Goal: Task Accomplishment & Management: Manage account settings

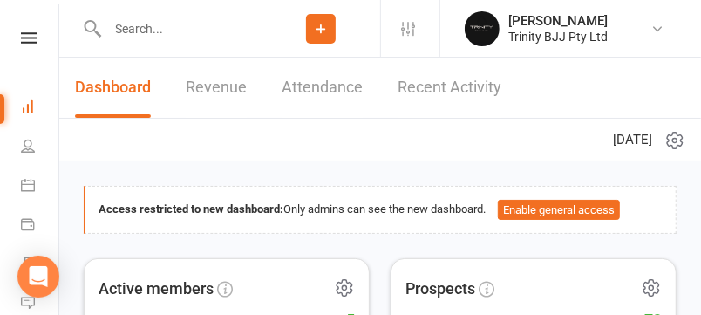
click at [25, 47] on div "Clubworx" at bounding box center [29, 60] width 58 height 57
click at [23, 143] on icon at bounding box center [28, 146] width 14 height 14
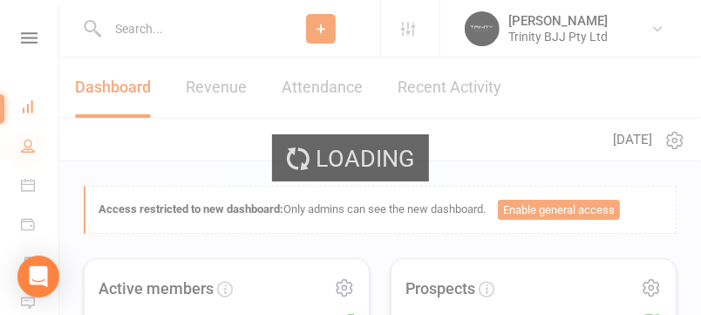
select select "100"
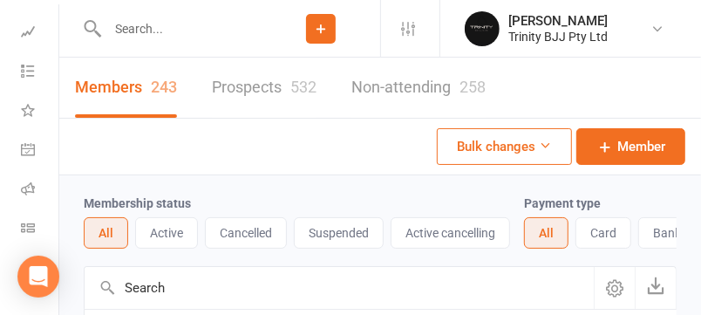
scroll to position [558, 0]
click at [25, 221] on icon at bounding box center [28, 228] width 14 height 14
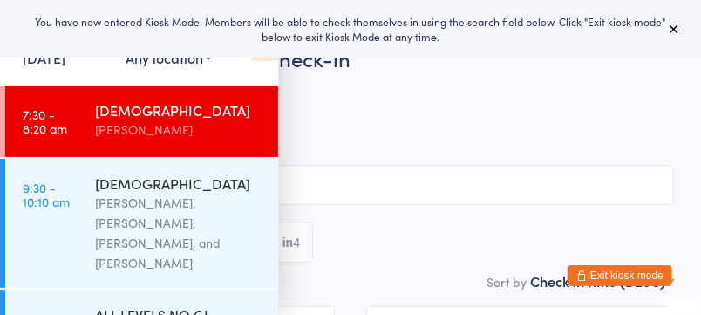
click at [340, 97] on span "15 Aug 7:30am" at bounding box center [337, 89] width 620 height 17
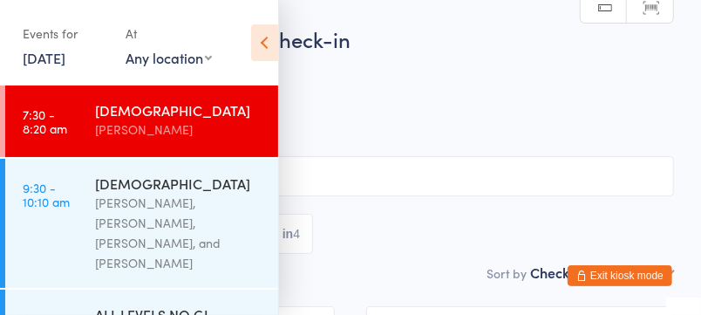
click at [608, 282] on button "Exit kiosk mode" at bounding box center [620, 275] width 105 height 21
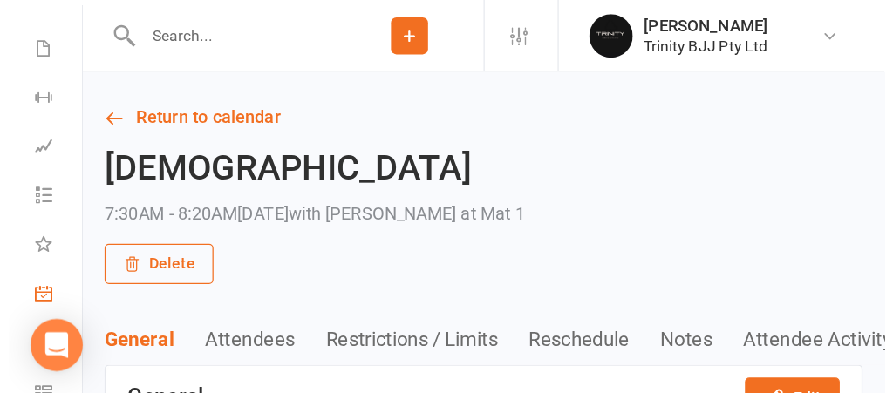
scroll to position [428, 0]
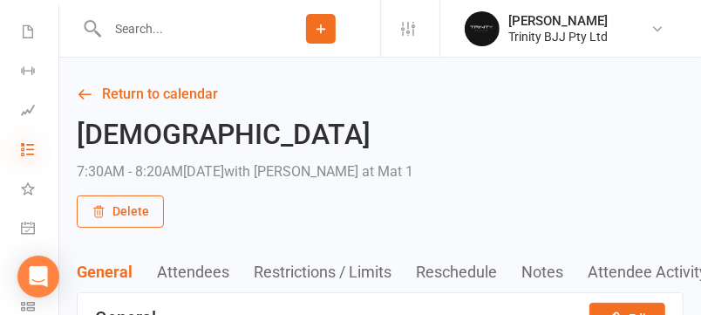
click at [25, 156] on icon at bounding box center [28, 149] width 14 height 14
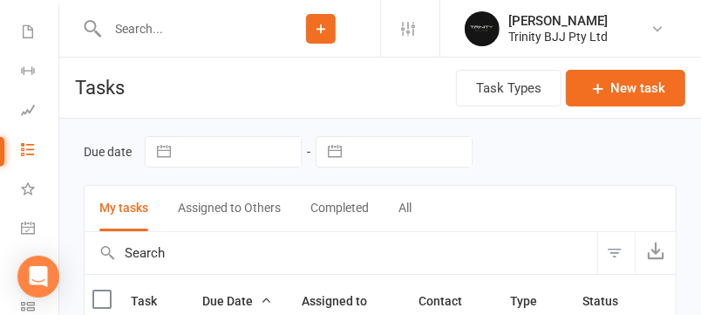
select select "started"
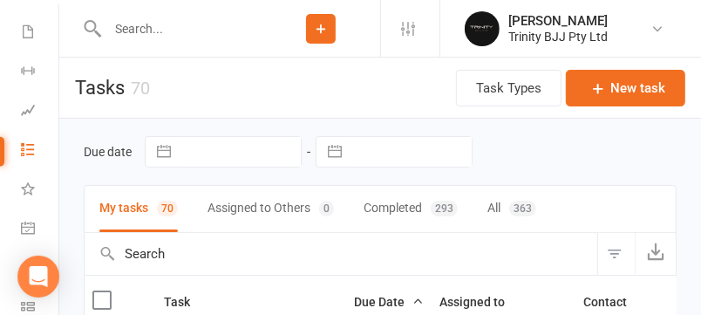
click at [336, 157] on button "button" at bounding box center [334, 152] width 31 height 30
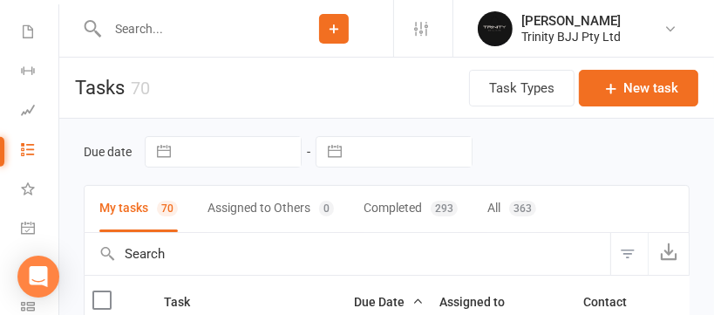
select select "6"
select select "2025"
select select "7"
select select "2025"
select select "8"
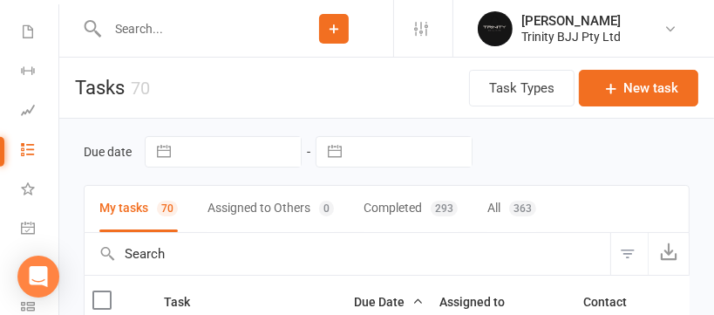
select select "2025"
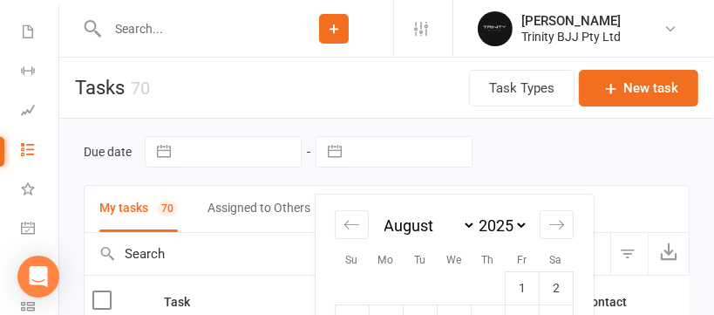
select select "started"
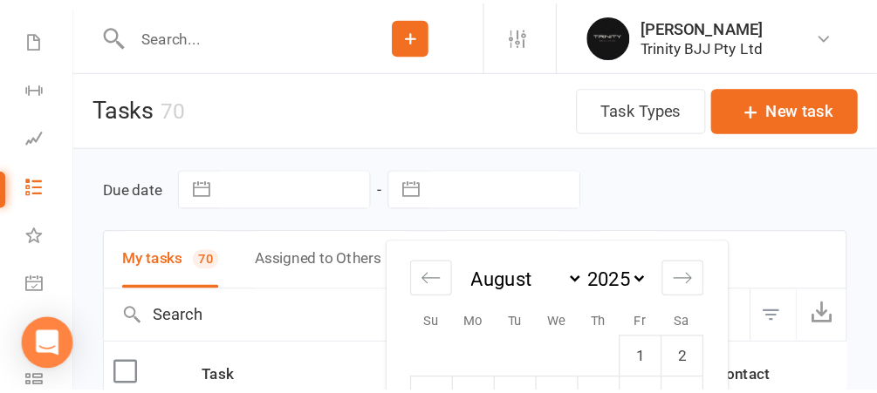
scroll to position [429, 0]
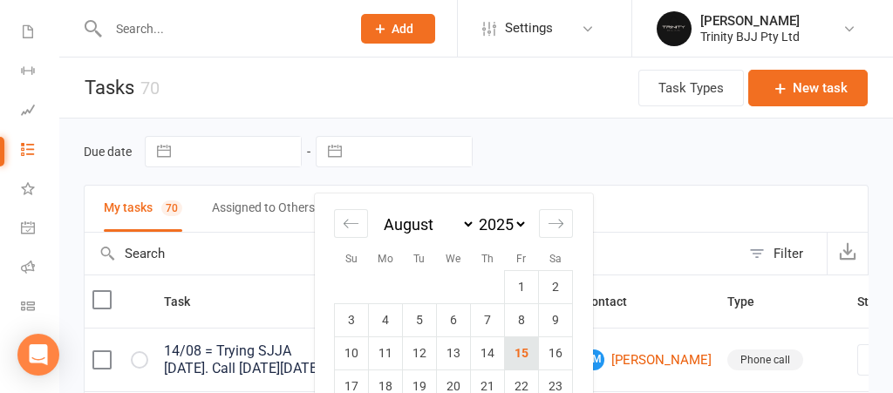
click at [516, 314] on td "15" at bounding box center [522, 353] width 34 height 33
type input "[DATE]"
select select "started"
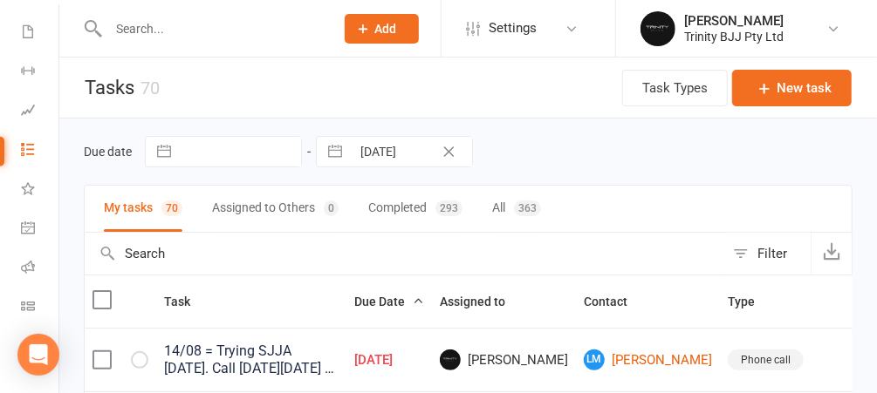
select select "started"
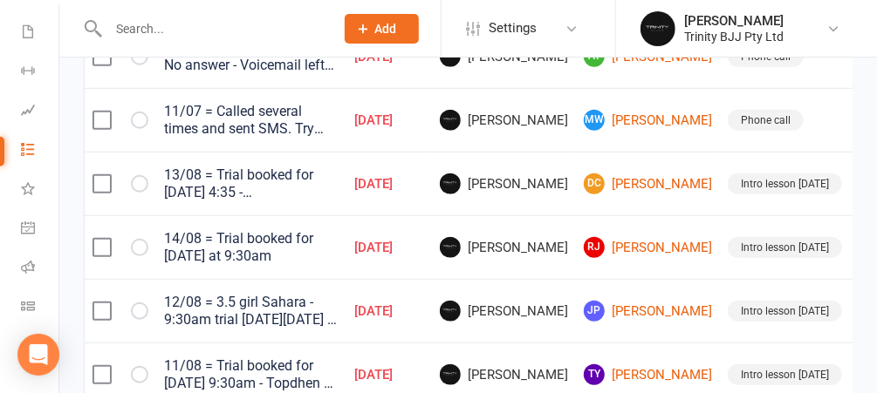
scroll to position [492, 0]
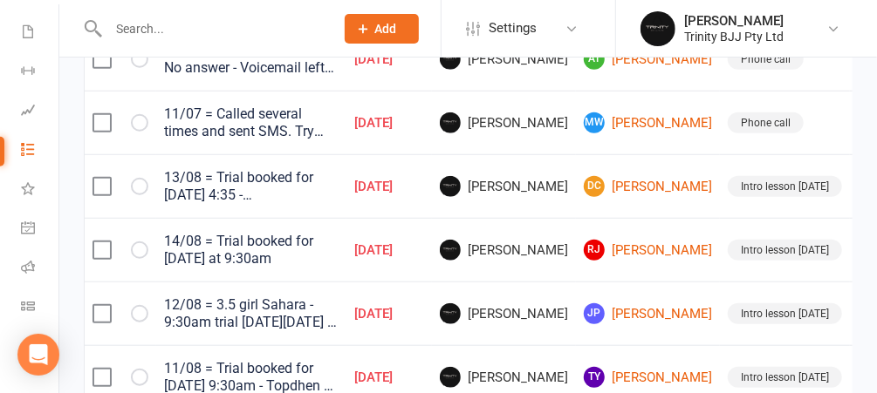
click at [605, 91] on td "AT [PERSON_NAME]" at bounding box center [648, 59] width 144 height 64
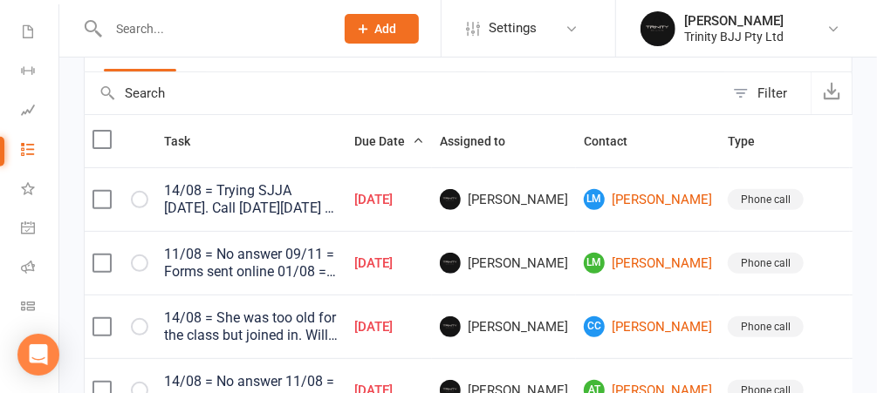
scroll to position [160, 0]
click at [233, 106] on input "text" at bounding box center [404, 94] width 639 height 42
type input "j"
select select "started"
type input "je"
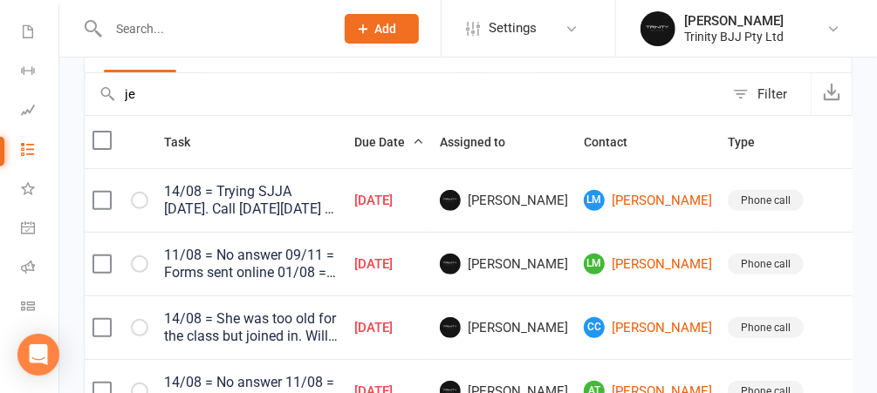
select select "started"
type input "[PERSON_NAME]"
select select "started"
type input "jessi"
select select "started"
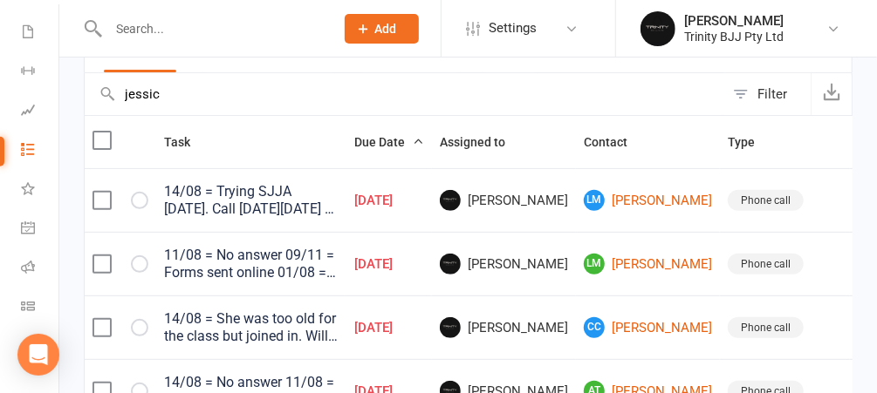
type input "[PERSON_NAME]"
select select "started"
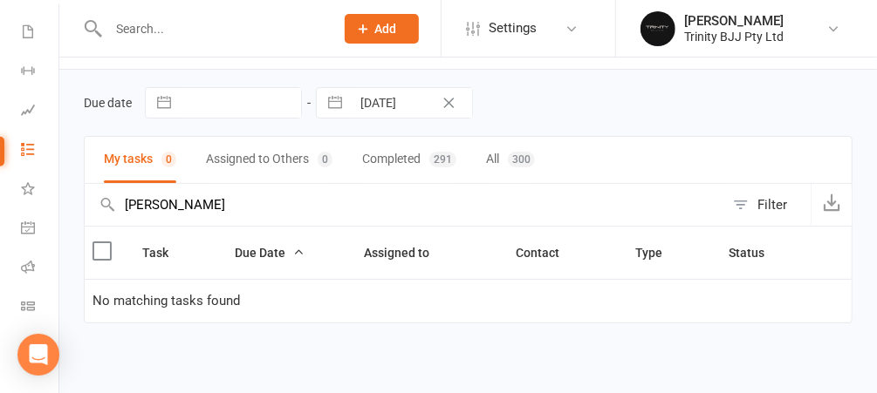
type input "[PERSON_NAME]"
click at [448, 101] on icon "Clear Date" at bounding box center [449, 103] width 10 height 10
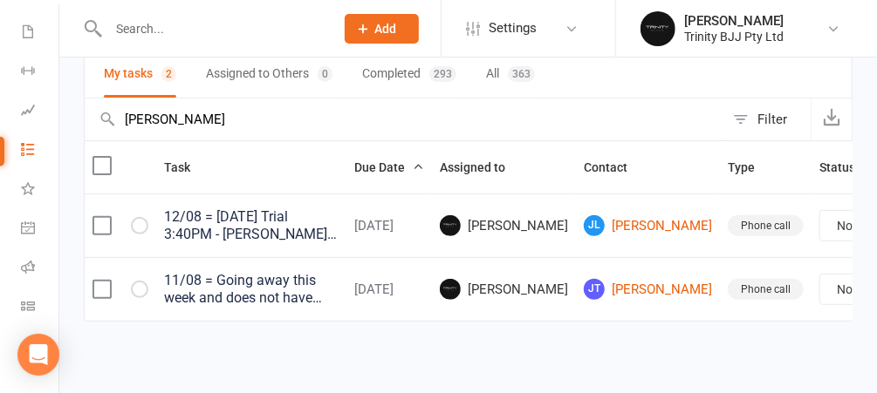
scroll to position [149, 0]
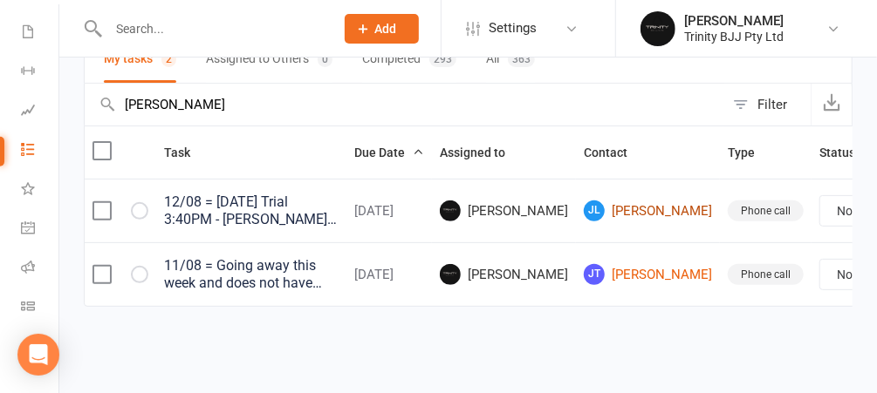
click at [598, 203] on link "[PERSON_NAME]" at bounding box center [648, 211] width 128 height 21
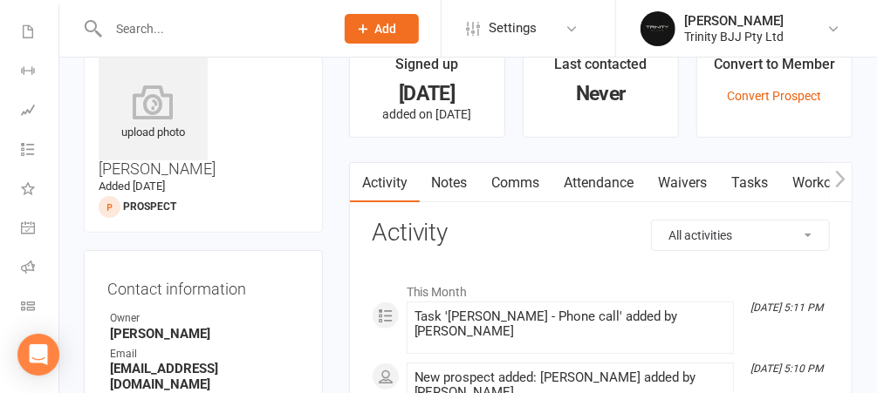
scroll to position [46, 0]
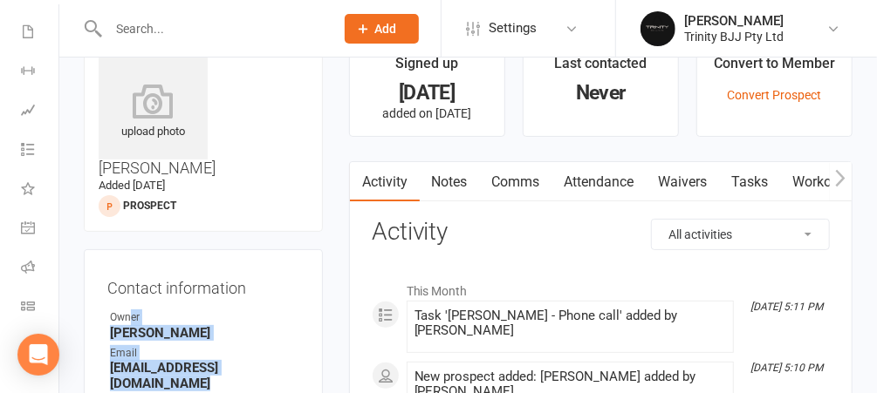
drag, startPoint x: 301, startPoint y: 306, endPoint x: 123, endPoint y: 223, distance: 196.3
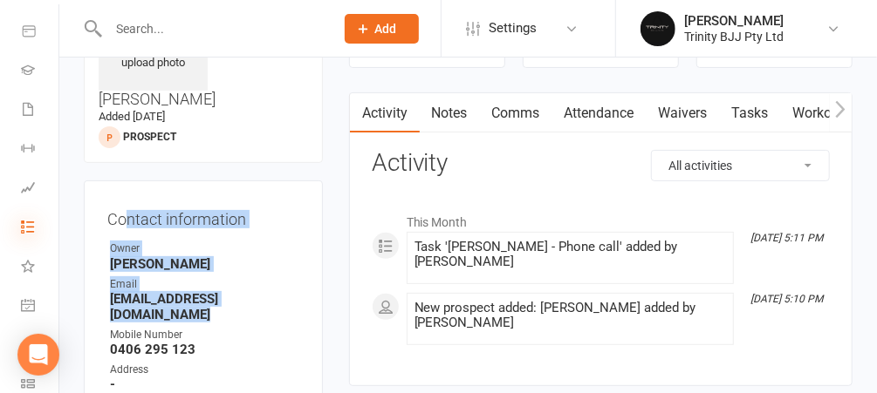
scroll to position [351, 0]
click at [33, 234] on icon at bounding box center [28, 227] width 14 height 14
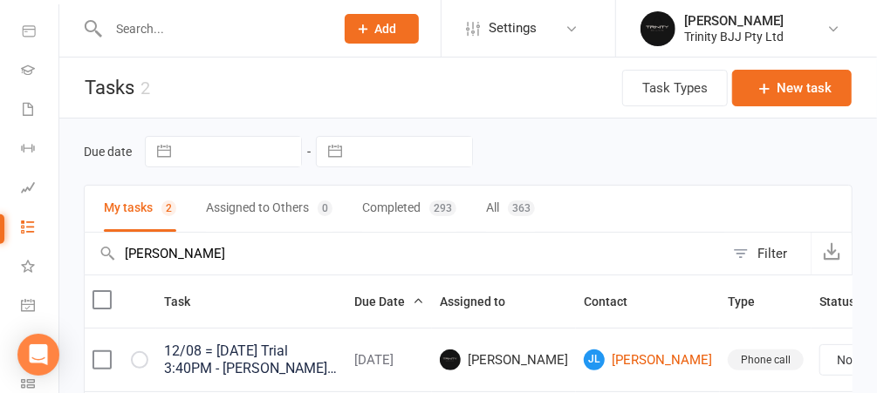
scroll to position [149, 0]
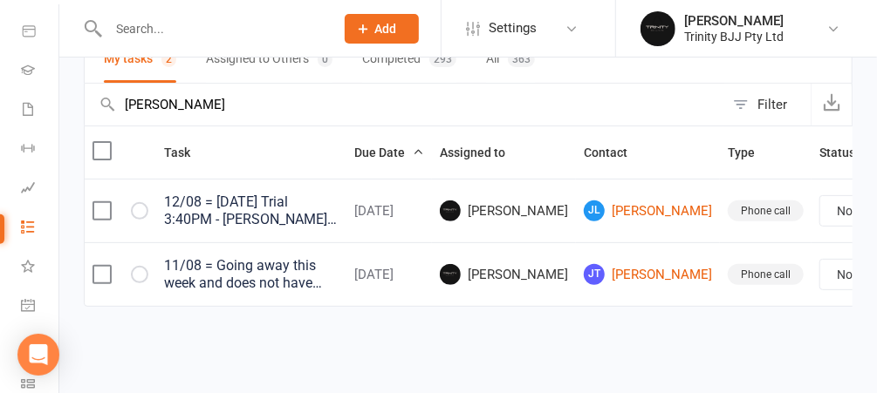
click at [134, 113] on input "[PERSON_NAME]" at bounding box center [404, 105] width 639 height 42
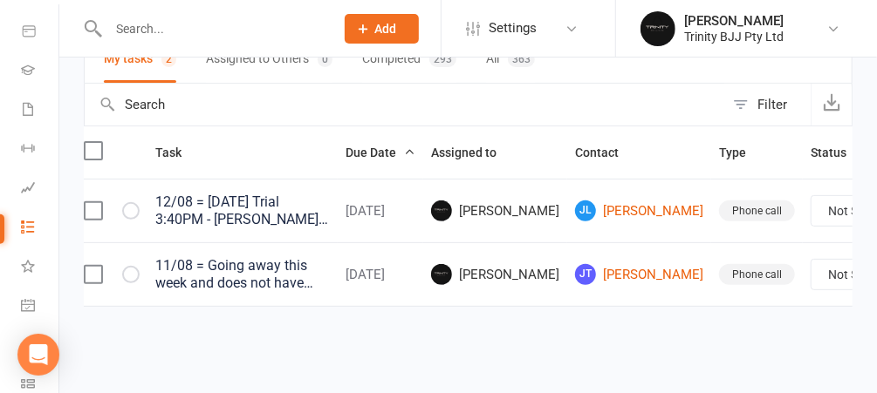
select select "started"
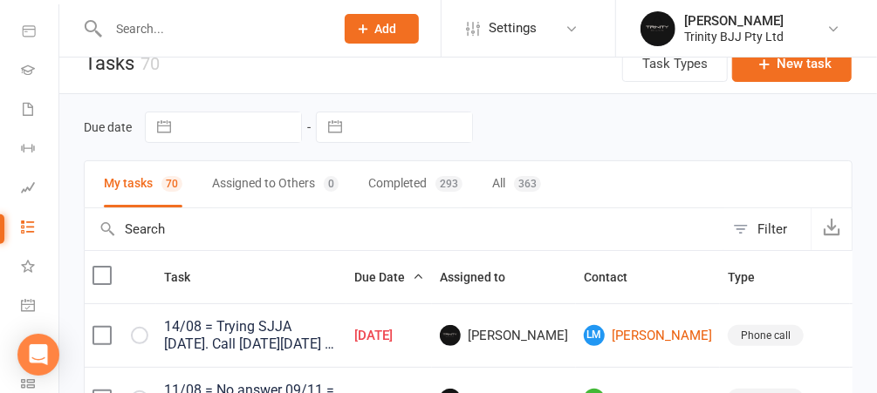
scroll to position [0, 0]
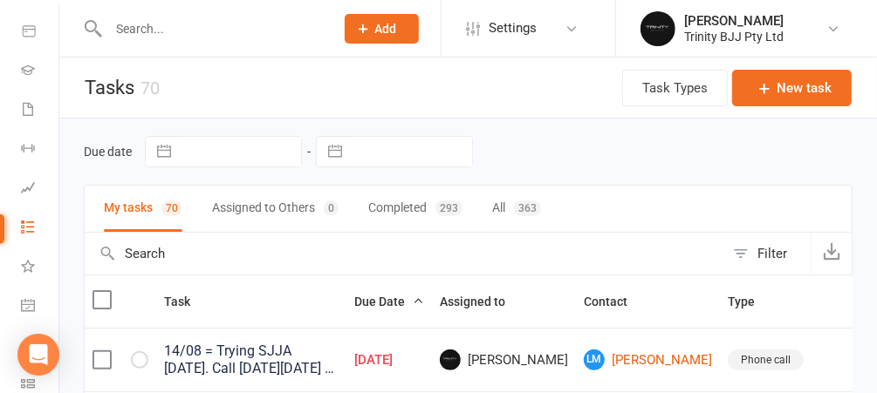
click at [330, 162] on button "button" at bounding box center [334, 152] width 31 height 30
select select "6"
select select "2025"
select select "7"
select select "2025"
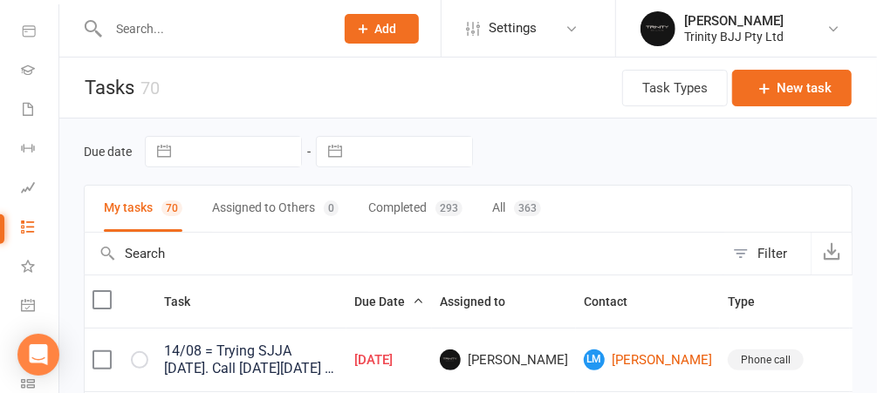
select select "8"
select select "2025"
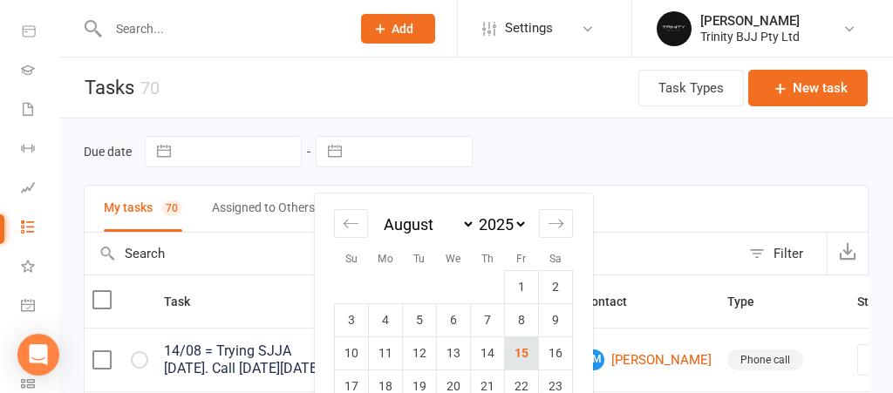
click at [536, 314] on td "15" at bounding box center [522, 353] width 34 height 33
type input "[DATE]"
select select "started"
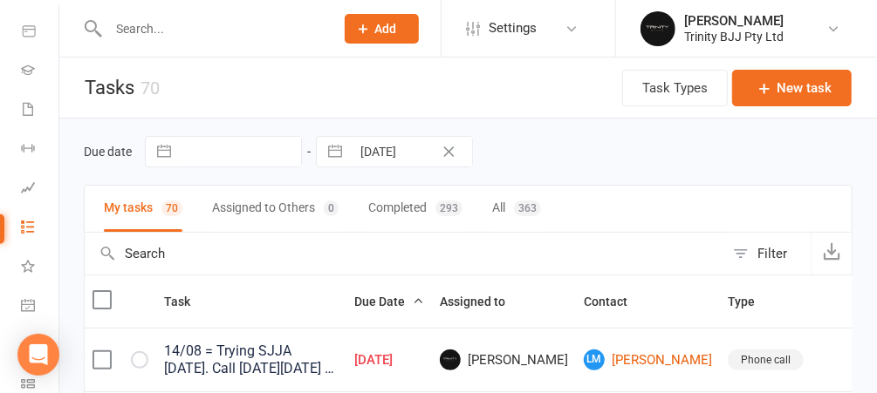
select select "started"
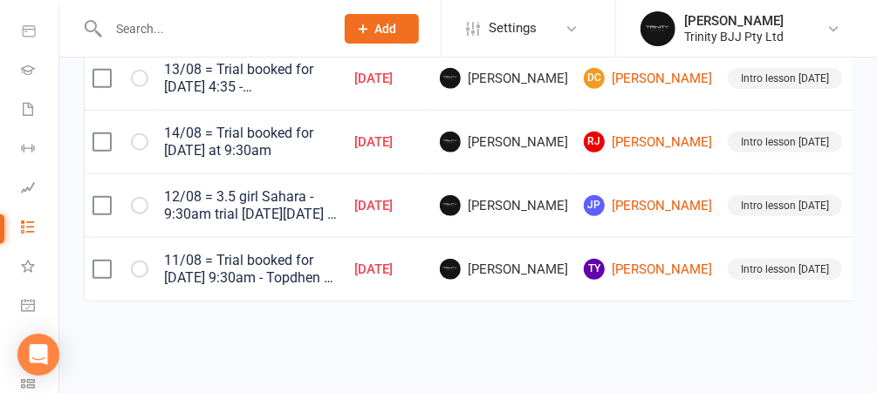
scroll to position [584, 0]
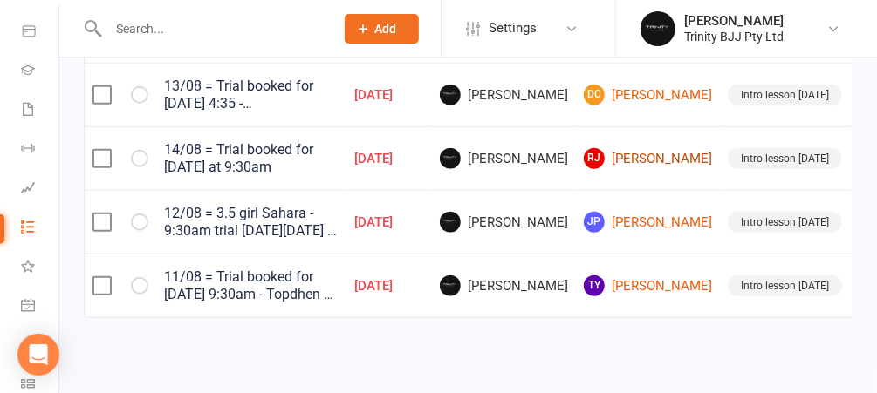
click at [584, 158] on link "RJ [PERSON_NAME]" at bounding box center [648, 158] width 128 height 21
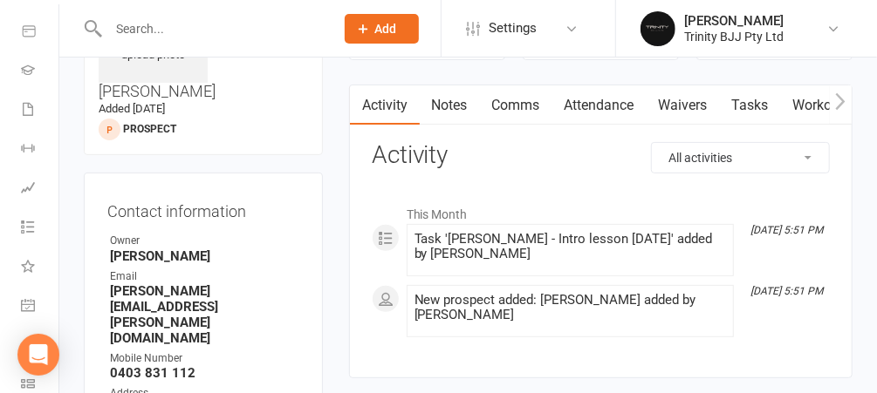
scroll to position [127, 0]
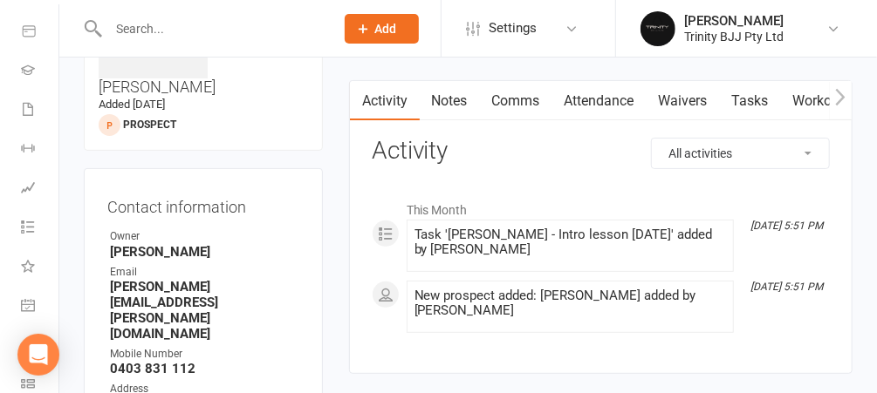
click at [714, 98] on link "Tasks" at bounding box center [750, 101] width 61 height 40
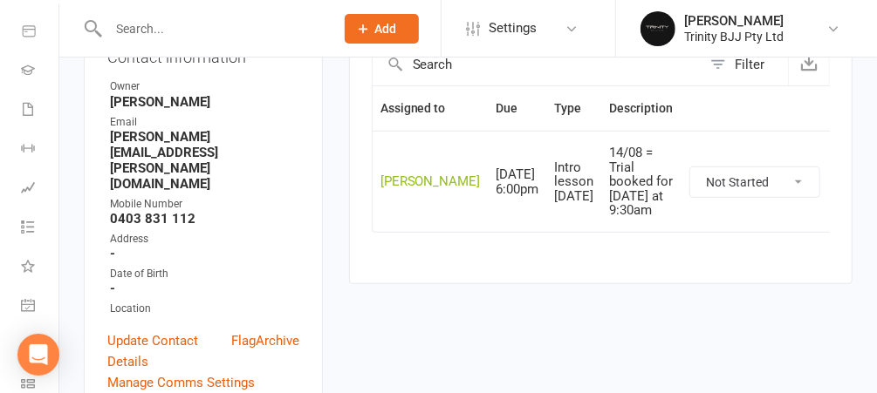
scroll to position [278, 0]
click at [714, 189] on icon "button" at bounding box center [850, 182] width 16 height 16
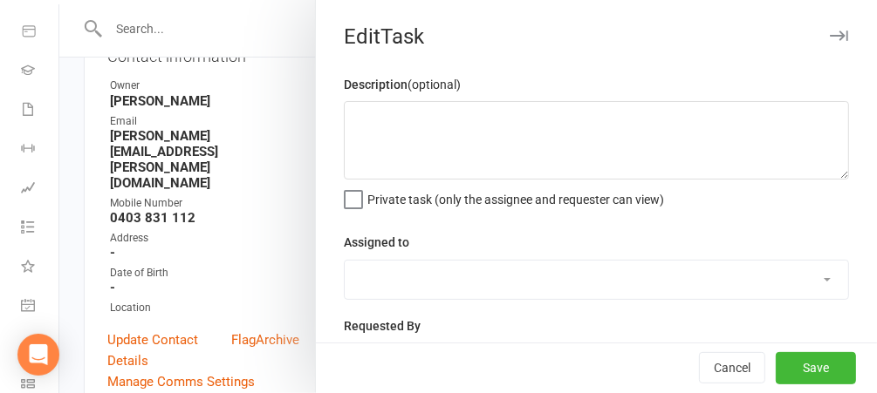
type textarea "14/08 = Trial booked for [DATE] at 9:30am"
select select "49772"
type input "[DATE]"
type input "6:00pm"
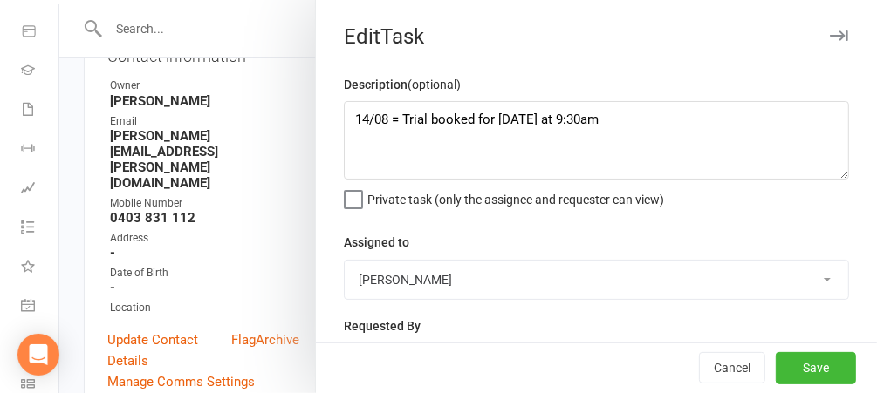
select select "30477"
click at [603, 125] on textarea "14/08 = Trial booked for [DATE] at 9:30am" at bounding box center [596, 140] width 505 height 79
type textarea "14/08 = Trial booked for [DATE] at 9:30am - Son + nephew"
click at [714, 314] on button "Save" at bounding box center [816, 368] width 80 height 31
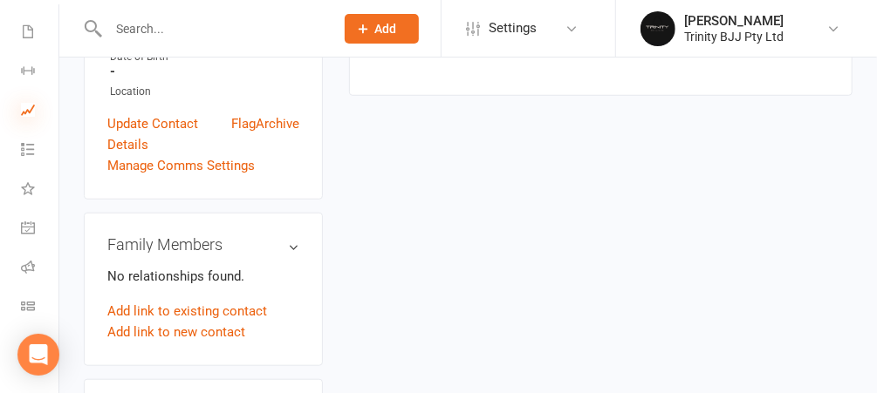
scroll to position [496, 0]
click at [24, 141] on link "Tasks 9" at bounding box center [40, 151] width 39 height 39
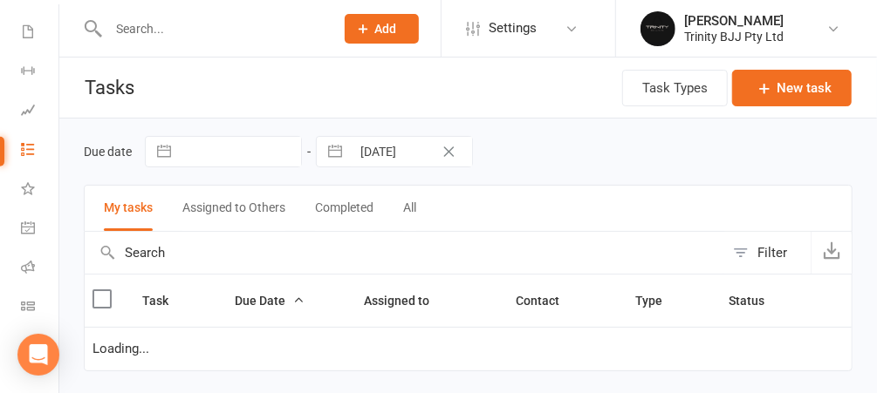
select select "started"
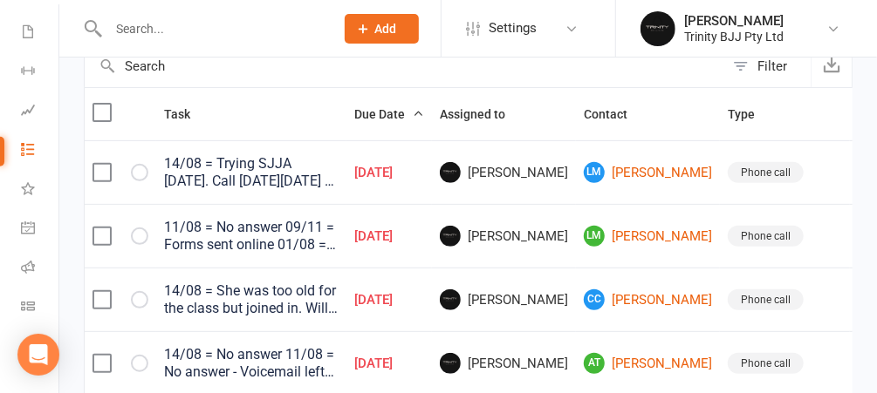
scroll to position [191, 0]
